Goal: Task Accomplishment & Management: Use online tool/utility

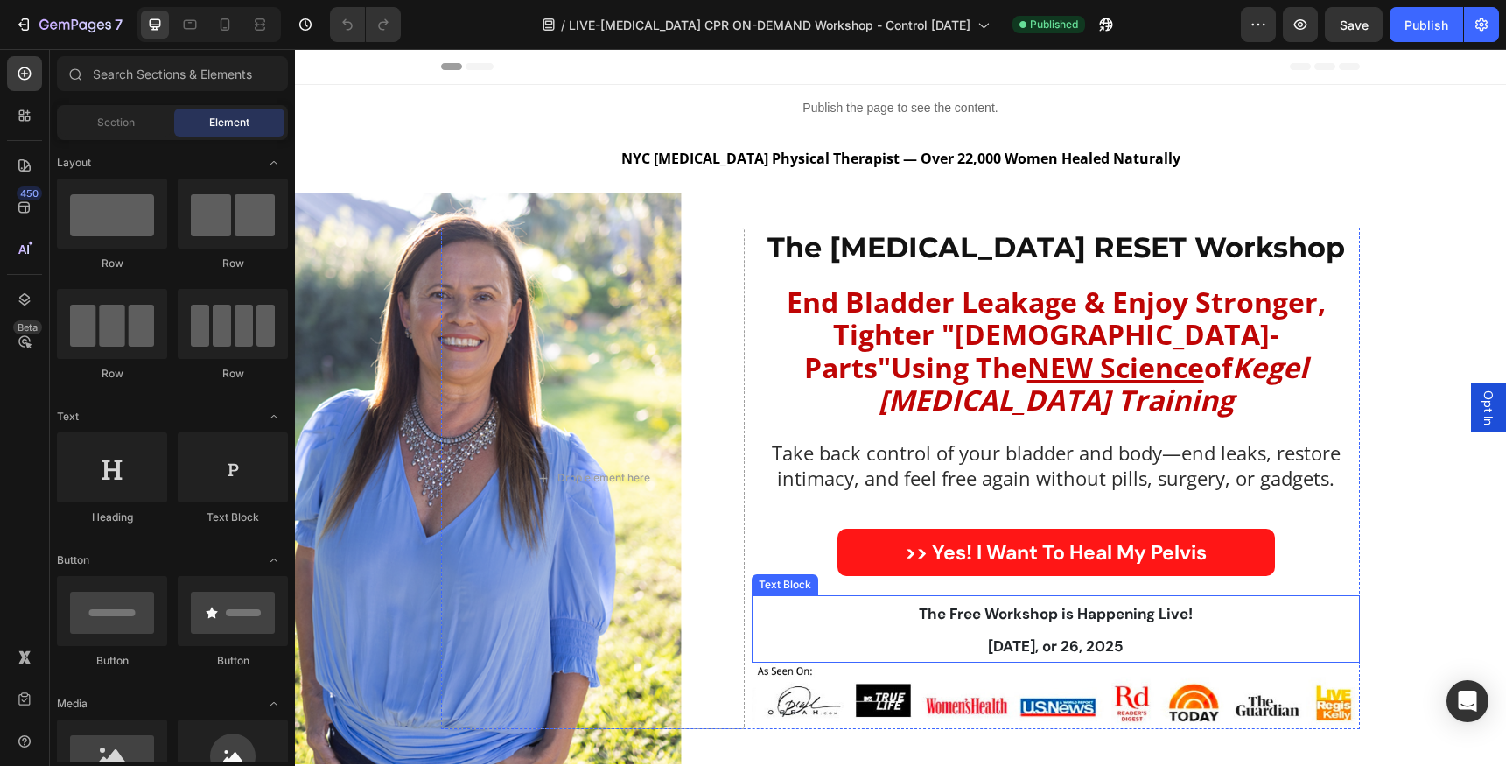
click at [1045, 636] on strong "[DATE], or 26, 2025" at bounding box center [1056, 645] width 136 height 19
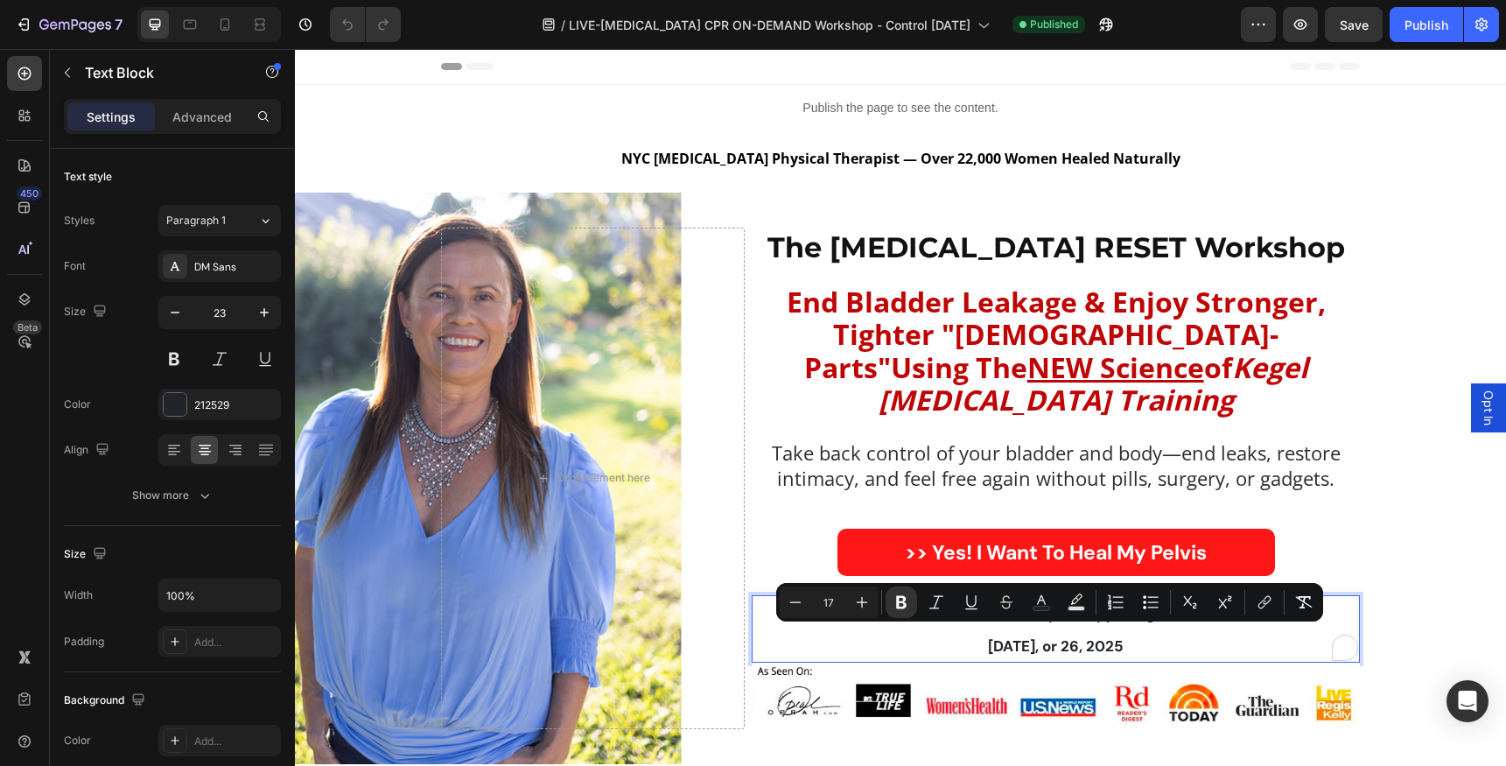
click at [1078, 640] on strong "[DATE], or 26, 2025" at bounding box center [1056, 645] width 136 height 19
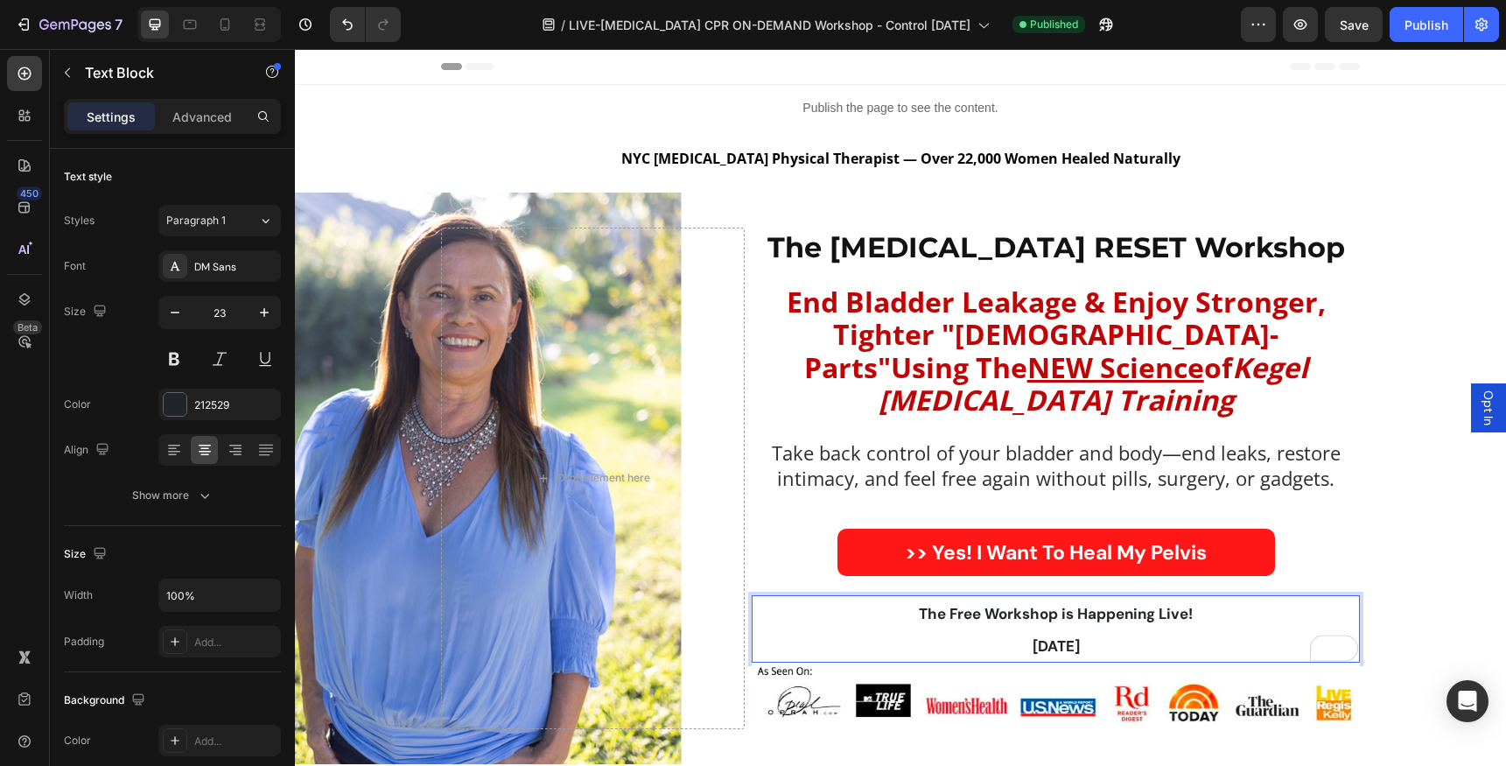
click at [1479, 413] on span "Opt In" at bounding box center [1487, 407] width 17 height 35
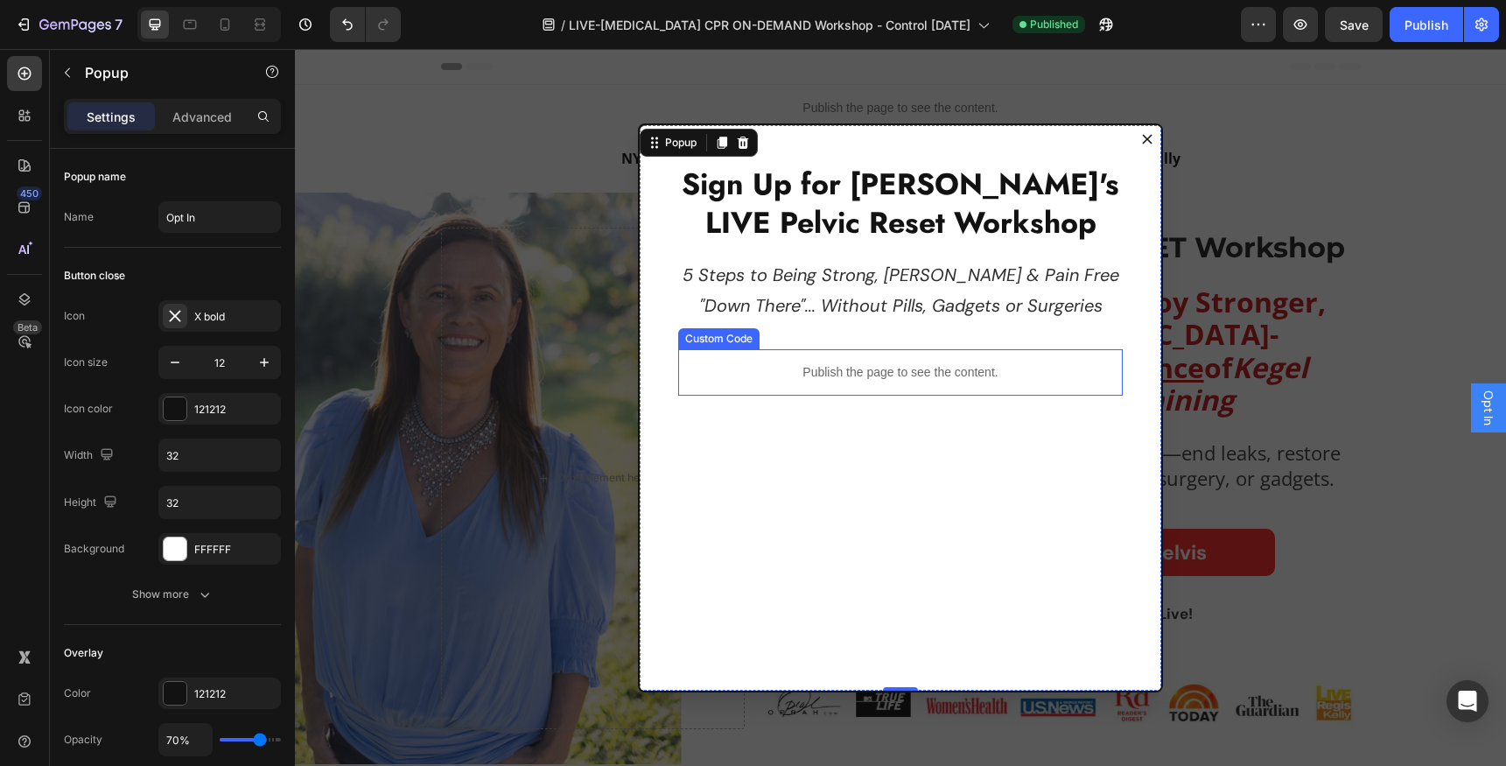
click at [823, 373] on p "Publish the page to see the content." at bounding box center [900, 372] width 444 height 18
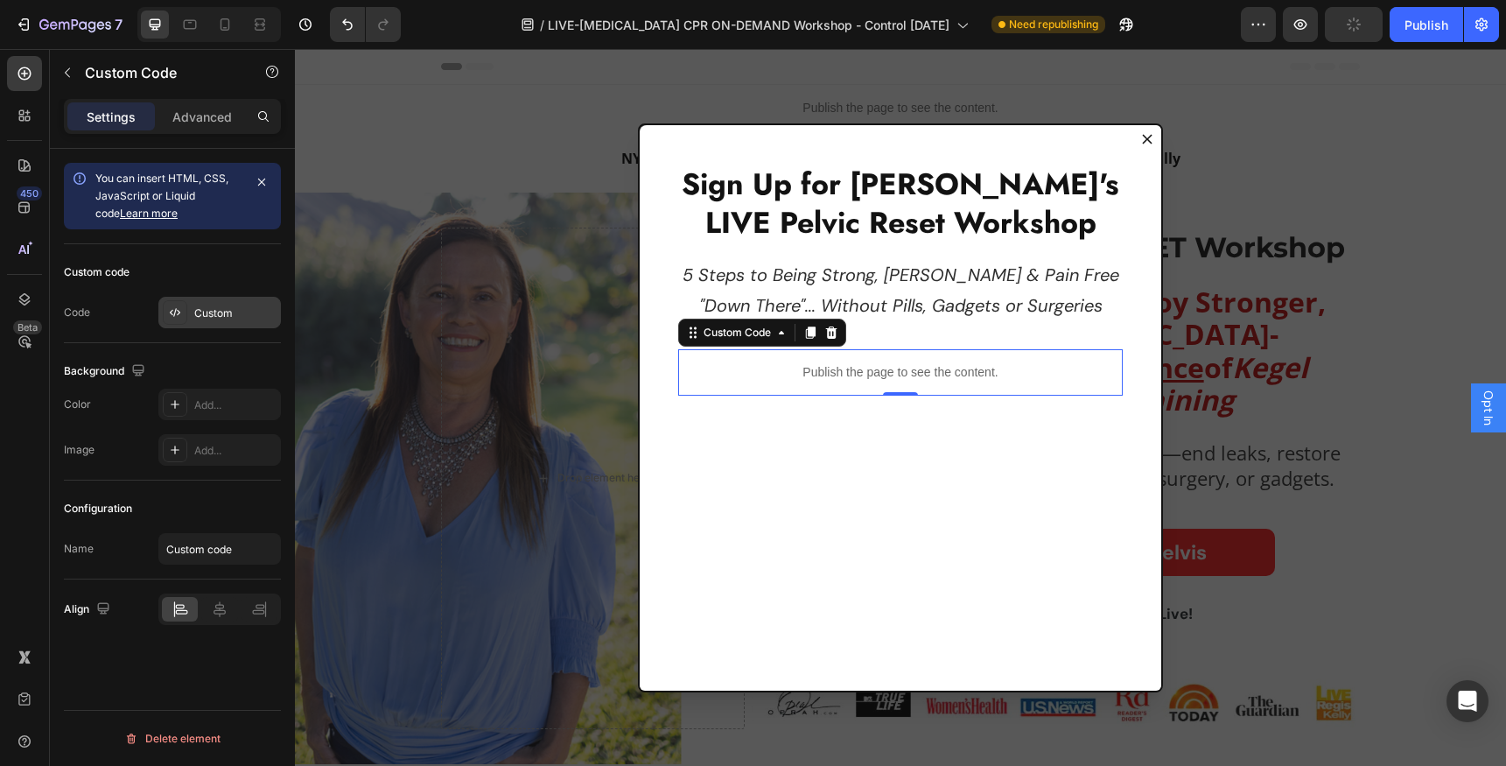
click at [212, 309] on div "Custom" at bounding box center [235, 313] width 82 height 16
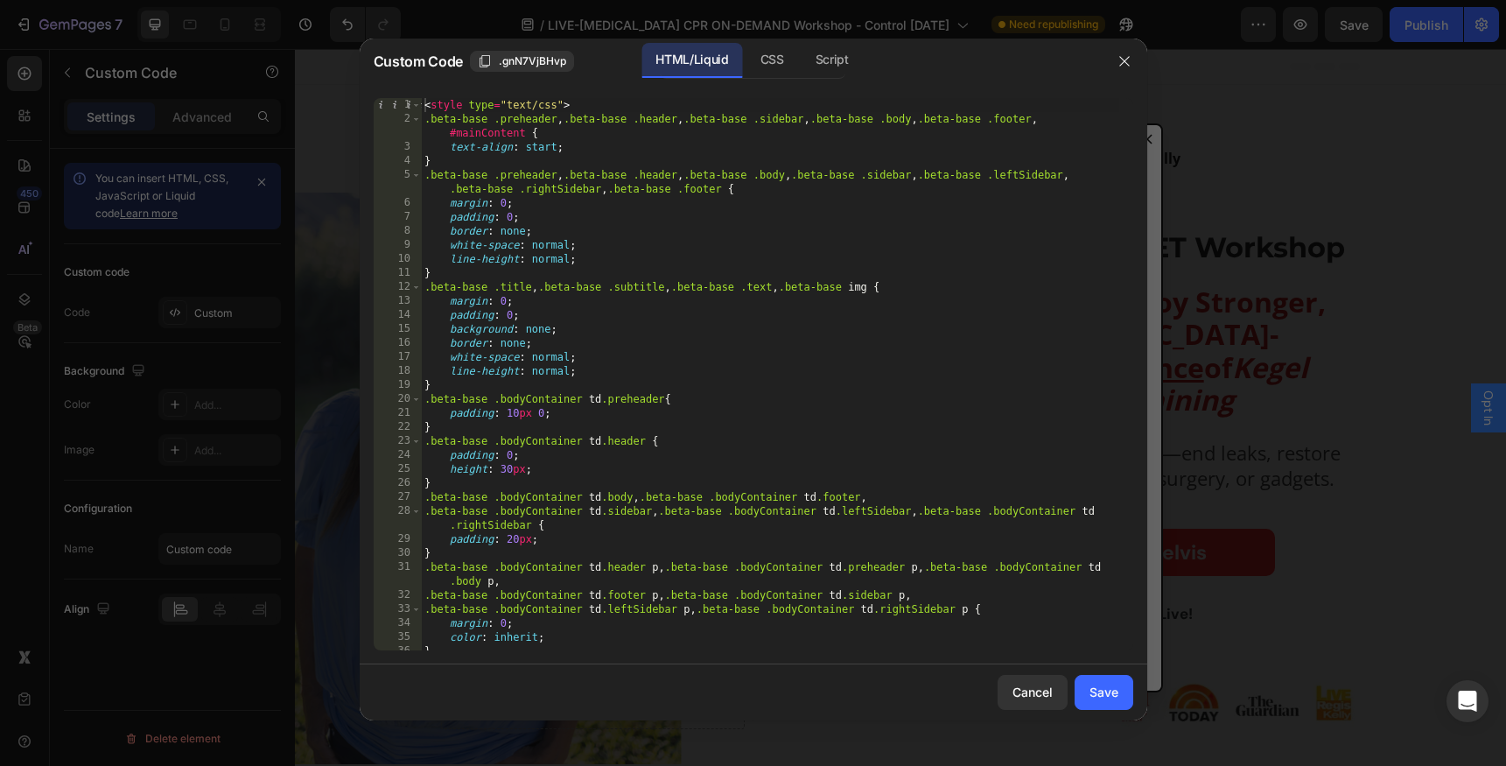
click at [591, 202] on div "< style type = "text/css" > .beta-base .preheader , .beta-base .header , .beta-…" at bounding box center [770, 395] width 698 height 594
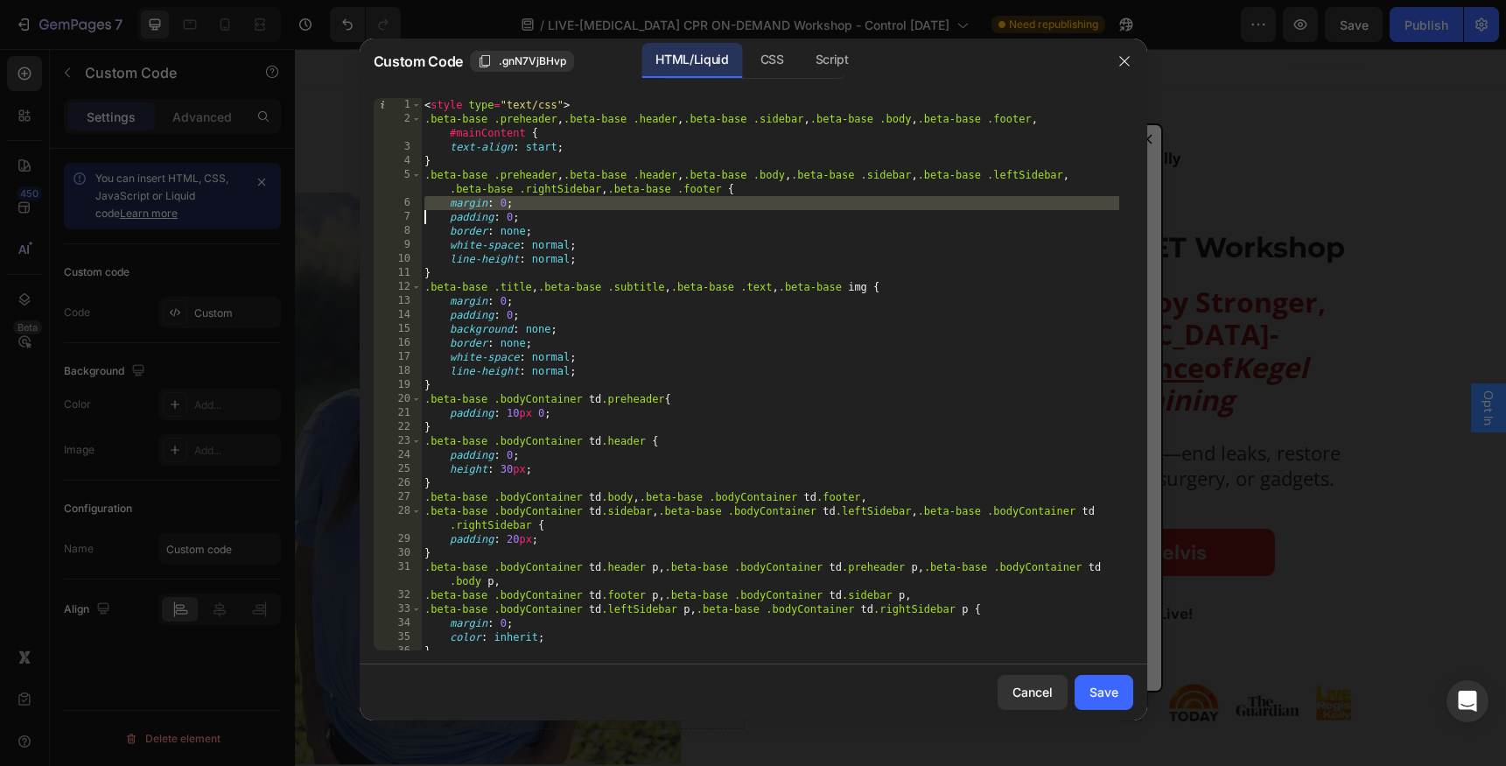
click at [591, 202] on div "< style type = "text/css" > .beta-base .preheader , .beta-base .header , .beta-…" at bounding box center [770, 395] width 698 height 594
type textarea "<script type="text/javascript" src="[URL][DOMAIN_NAME]"></script> <script type=…"
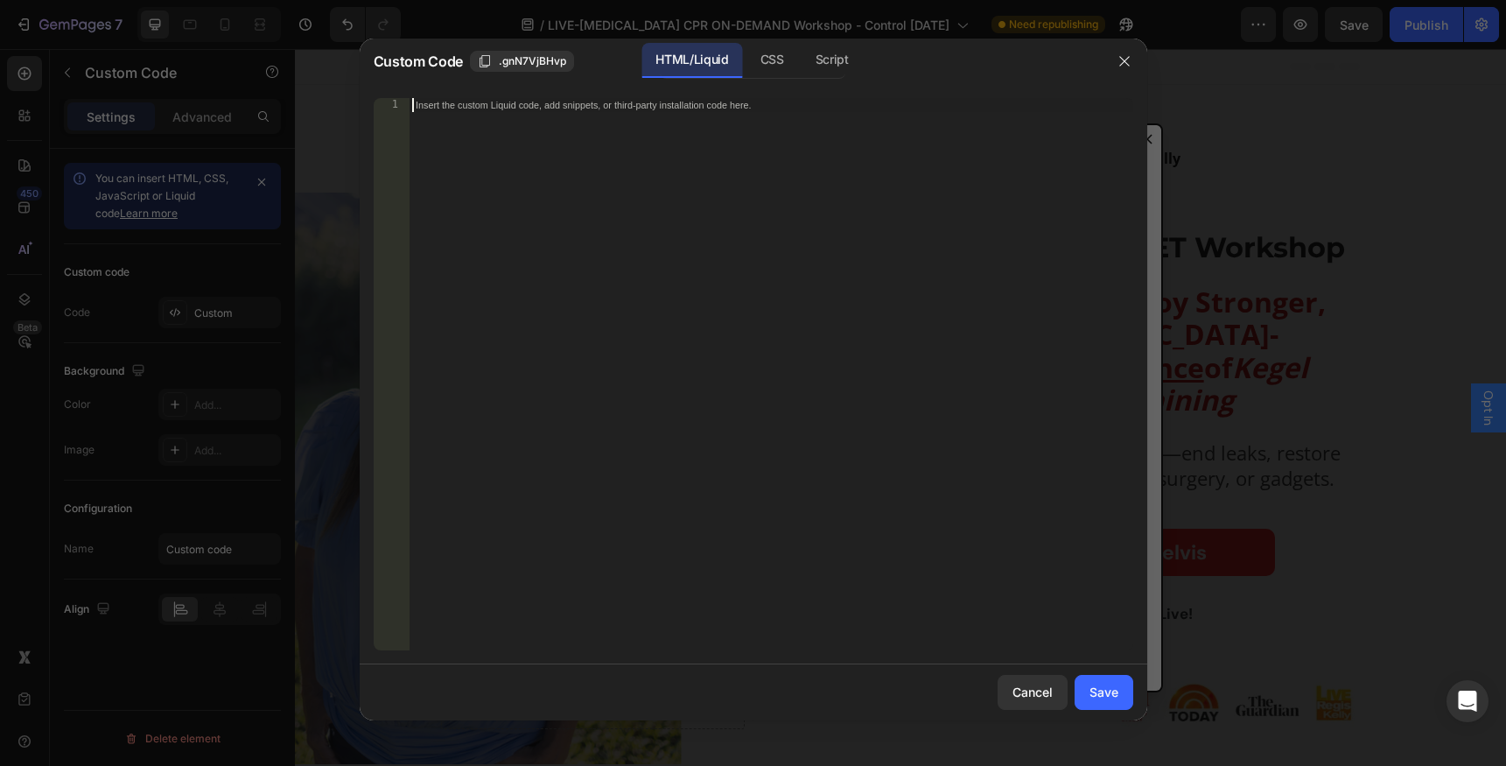
paste textarea "<script type="text/javascript" src="[URL][DOMAIN_NAME]"></script>"
type textarea "<script type="text/javascript" src="[URL][DOMAIN_NAME]"></script>"
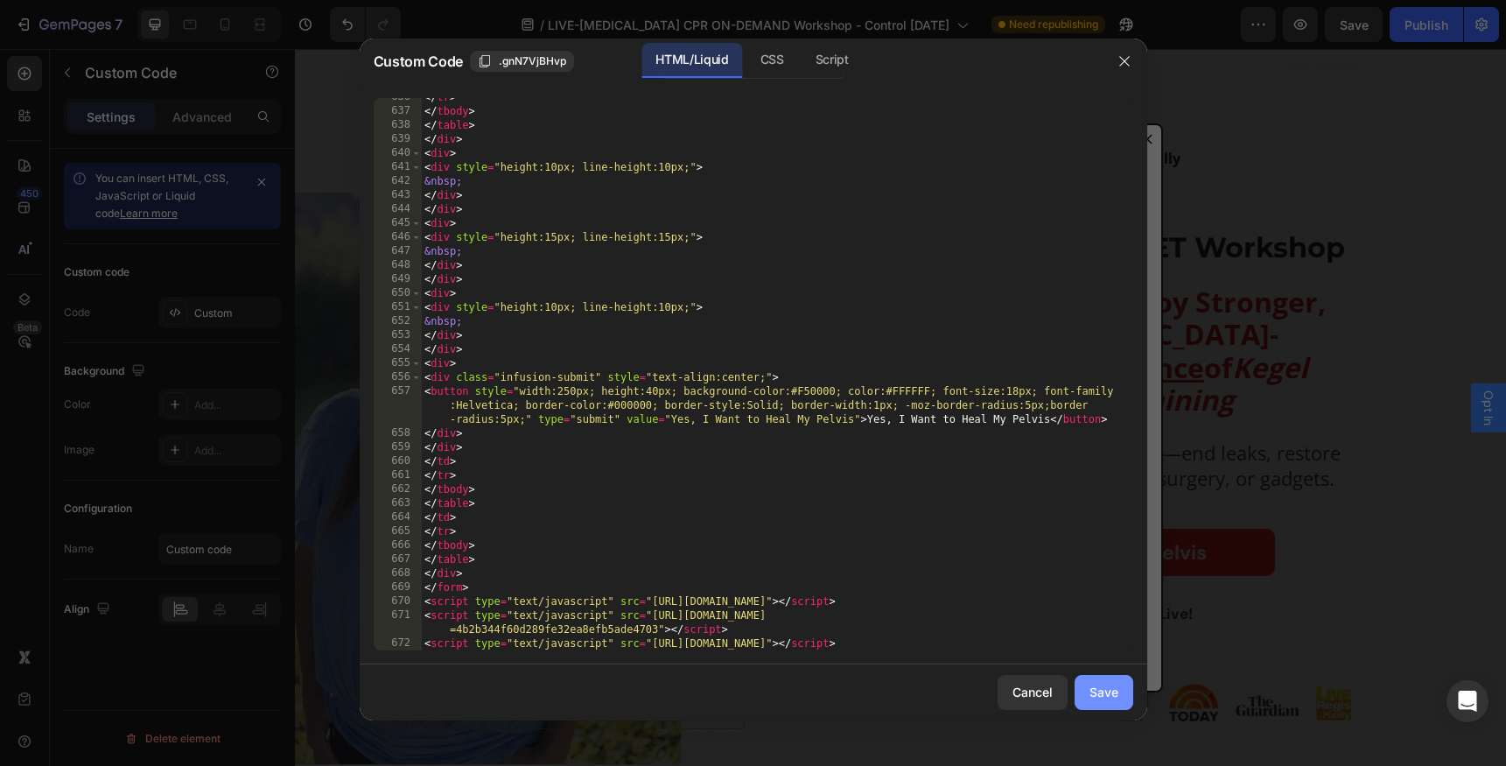
click at [1103, 689] on div "Save" at bounding box center [1103, 691] width 29 height 18
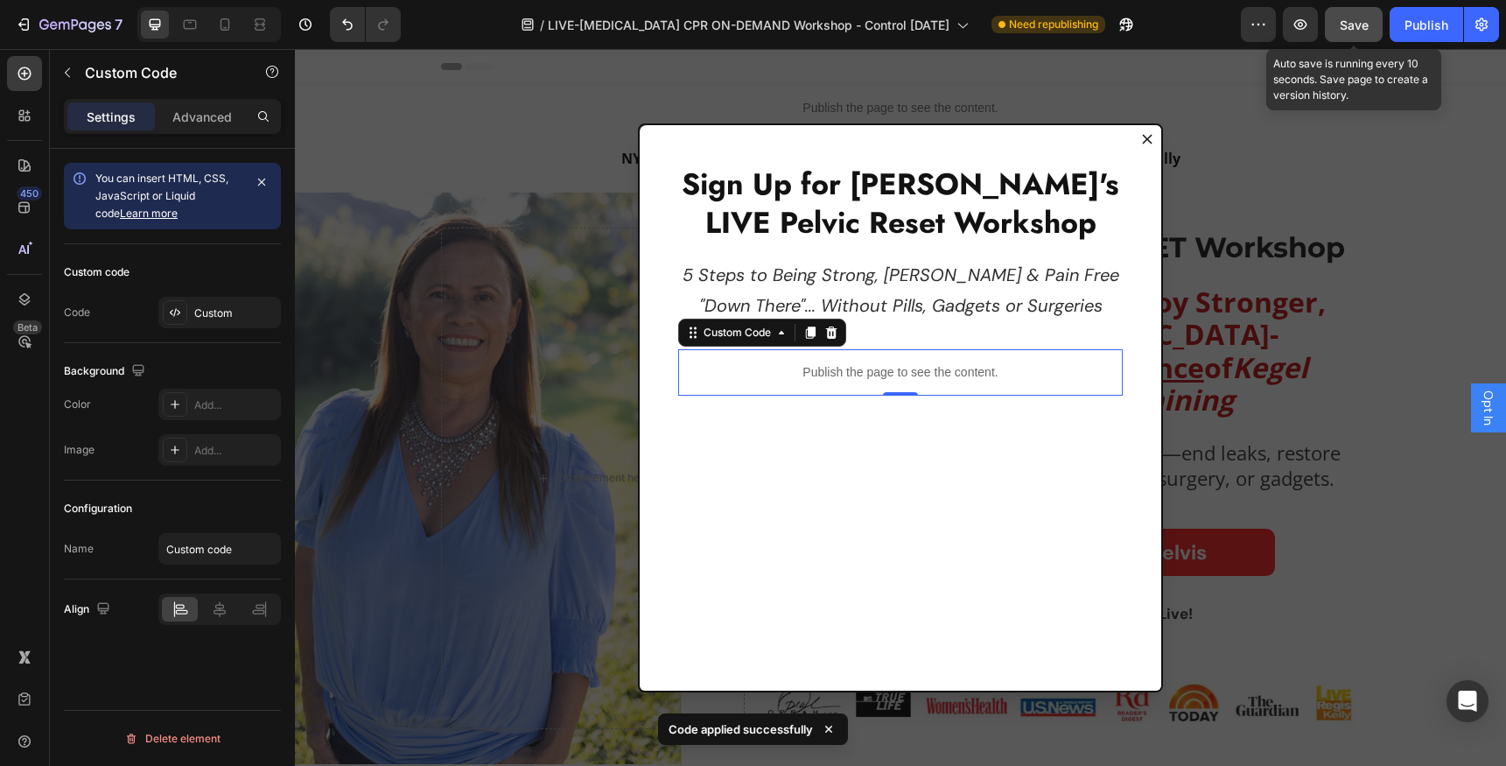
click at [1352, 22] on span "Save" at bounding box center [1353, 24] width 29 height 15
click at [1142, 139] on icon "Dialog content" at bounding box center [1147, 139] width 10 height 10
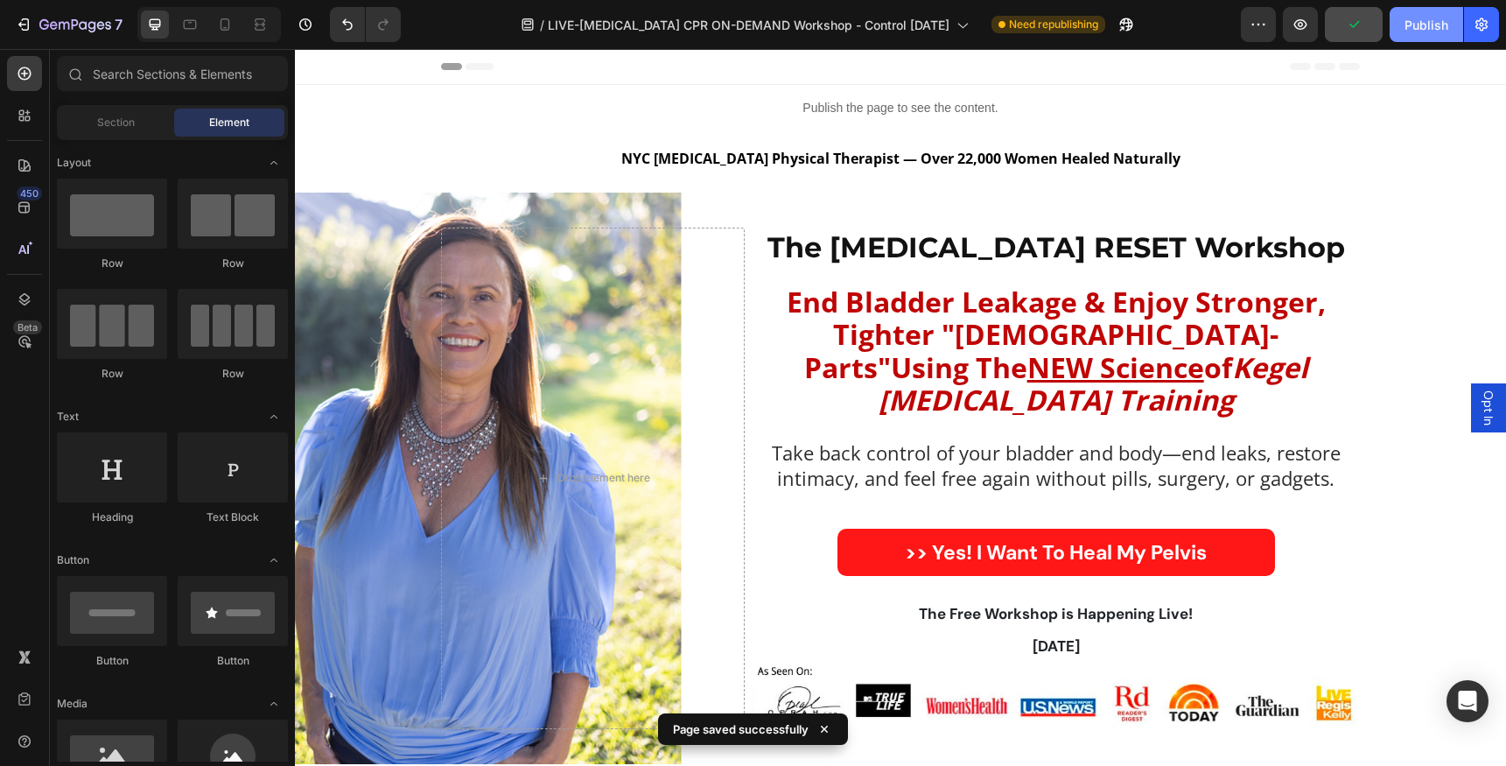
click at [1430, 17] on div "Publish" at bounding box center [1426, 25] width 44 height 18
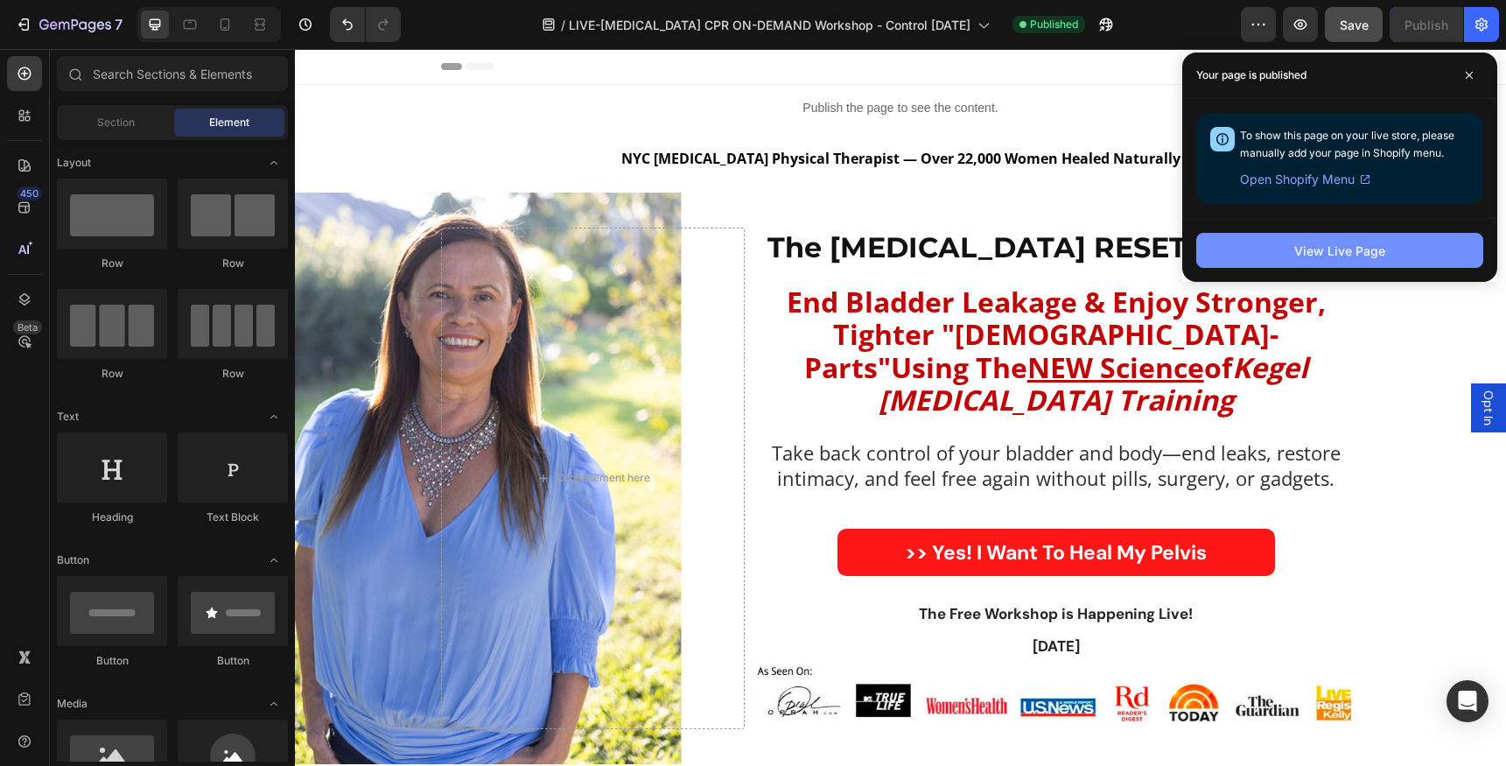
click at [1365, 250] on div "View Live Page" at bounding box center [1339, 250] width 91 height 18
